Goal: Check status: Check status

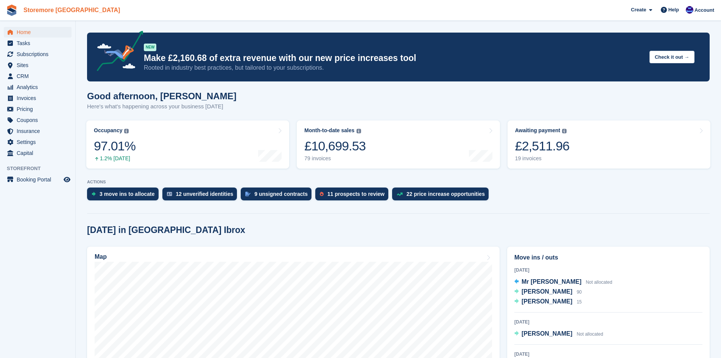
click at [31, 8] on link "Storemore [GEOGRAPHIC_DATA]" at bounding box center [71, 10] width 103 height 12
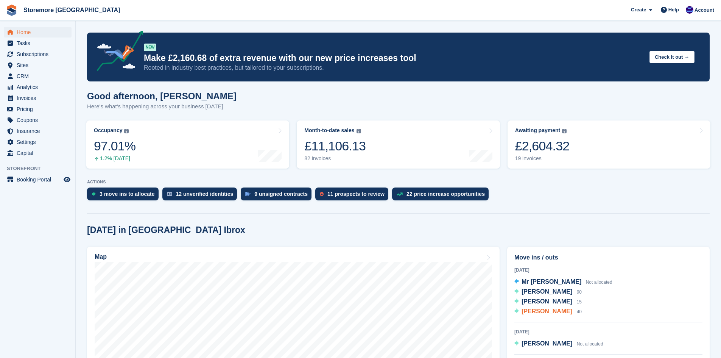
click at [551, 310] on span "[PERSON_NAME]" at bounding box center [546, 311] width 51 height 6
